Goal: Task Accomplishment & Management: Manage account settings

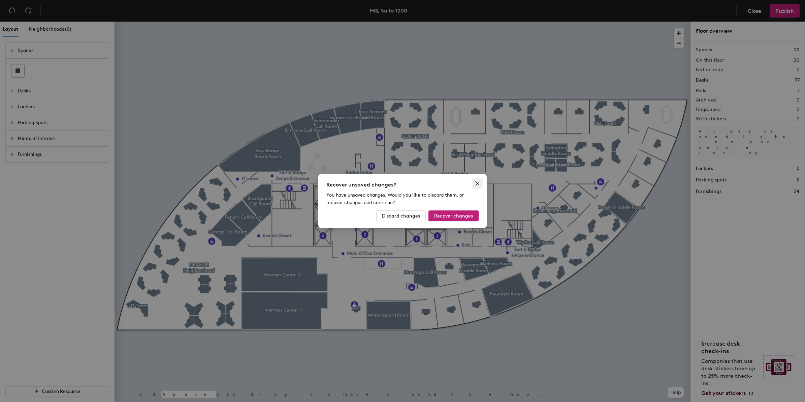
click at [475, 180] on button "Close" at bounding box center [477, 183] width 11 height 11
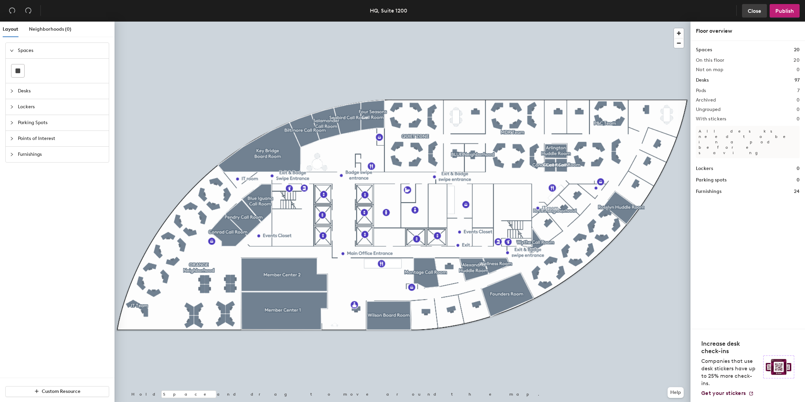
click at [762, 12] on button "Close" at bounding box center [754, 10] width 25 height 13
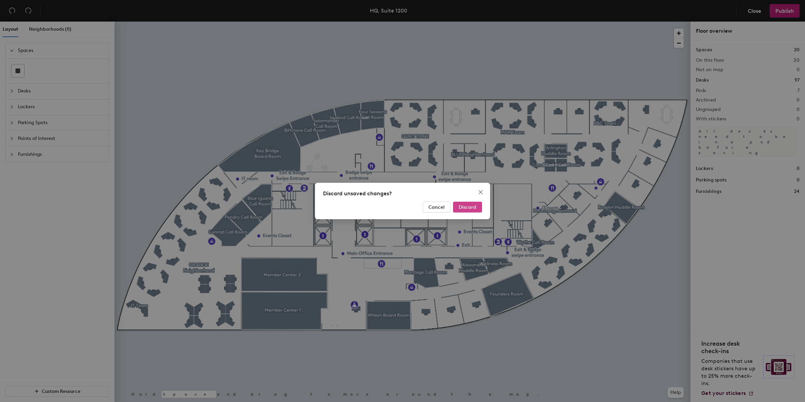
click at [466, 208] on span "Discard" at bounding box center [468, 207] width 18 height 6
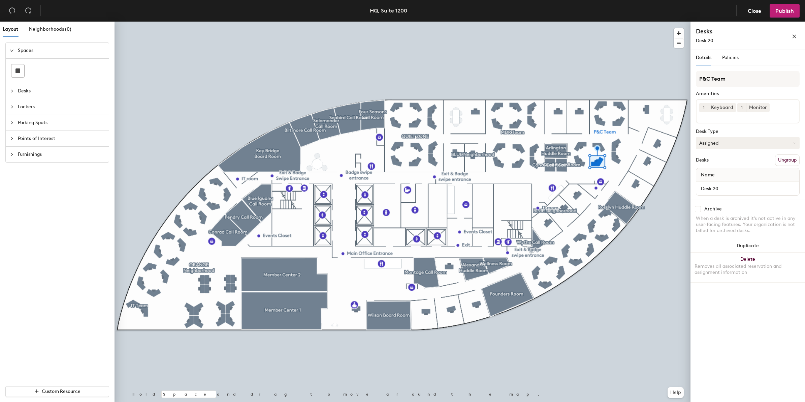
click at [725, 144] on button "Assigned" at bounding box center [748, 143] width 104 height 12
click at [723, 181] on div "Hoteled" at bounding box center [729, 184] width 67 height 10
click at [790, 9] on span "Publish" at bounding box center [785, 11] width 19 height 6
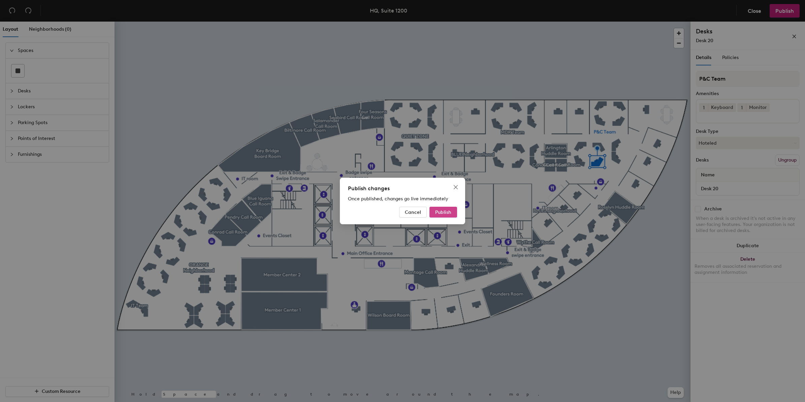
click at [439, 213] on span "Publish" at bounding box center [443, 212] width 16 height 6
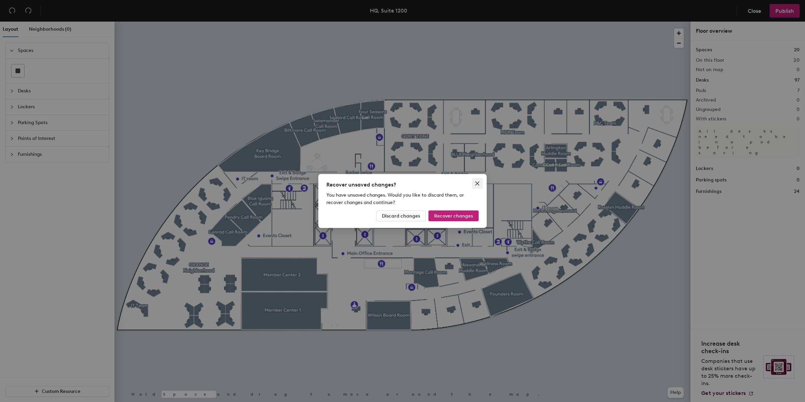
click at [477, 185] on icon "close" at bounding box center [477, 183] width 5 height 5
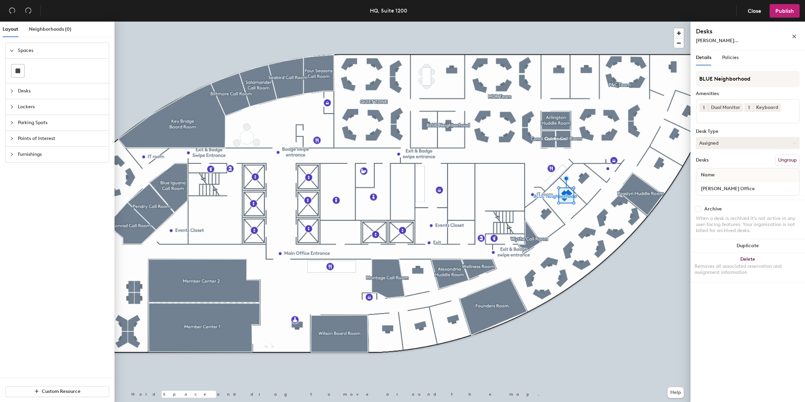
click at [712, 145] on button "Assigned" at bounding box center [748, 143] width 104 height 12
click at [713, 181] on div "Hoteled" at bounding box center [729, 184] width 67 height 10
click at [726, 187] on input "[PERSON_NAME] Office" at bounding box center [748, 188] width 100 height 9
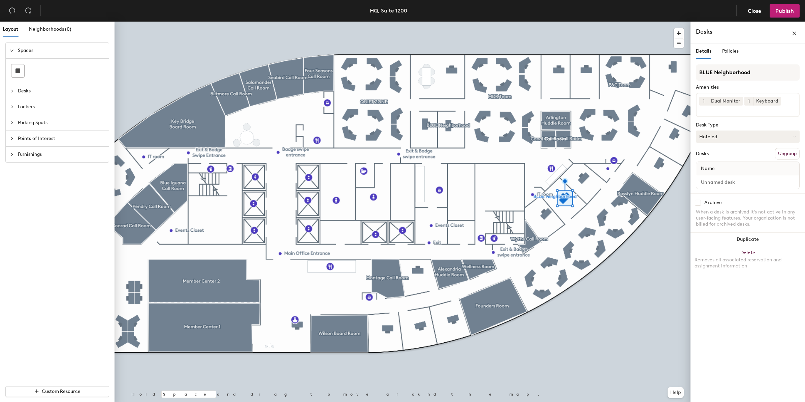
click at [722, 135] on button "Hoteled" at bounding box center [748, 136] width 104 height 12
click at [721, 136] on button "Hoteled" at bounding box center [748, 136] width 104 height 12
click at [731, 180] on input at bounding box center [748, 181] width 100 height 9
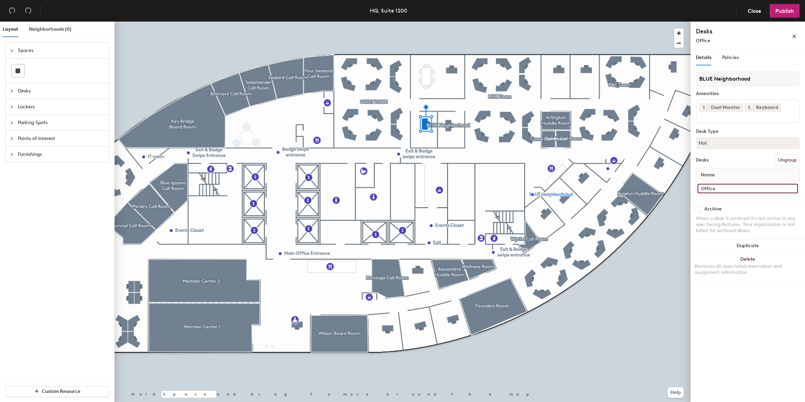
click at [741, 190] on input "Office" at bounding box center [748, 188] width 100 height 9
click at [739, 188] on input "Office" at bounding box center [748, 188] width 100 height 9
type input "Office 1"
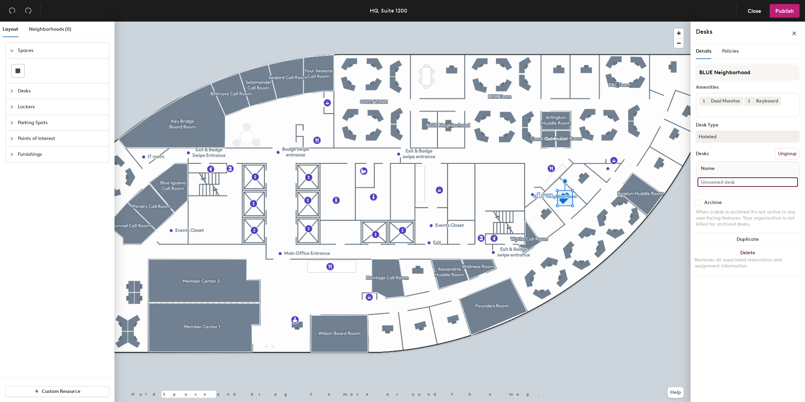
click at [728, 182] on input at bounding box center [748, 181] width 100 height 9
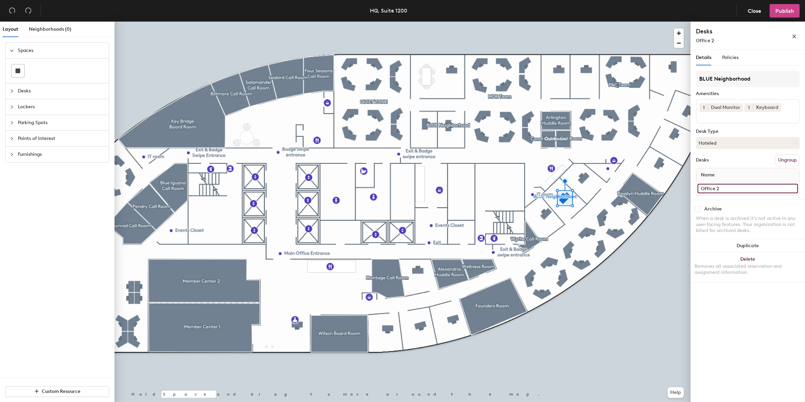
type input "Office 2"
click at [787, 9] on span "Publish" at bounding box center [785, 11] width 19 height 6
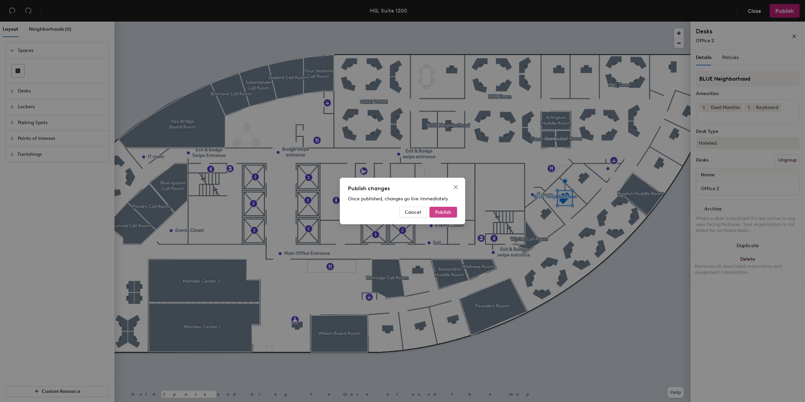
click at [444, 210] on span "Publish" at bounding box center [443, 212] width 16 height 6
